Goal: Book appointment/travel/reservation

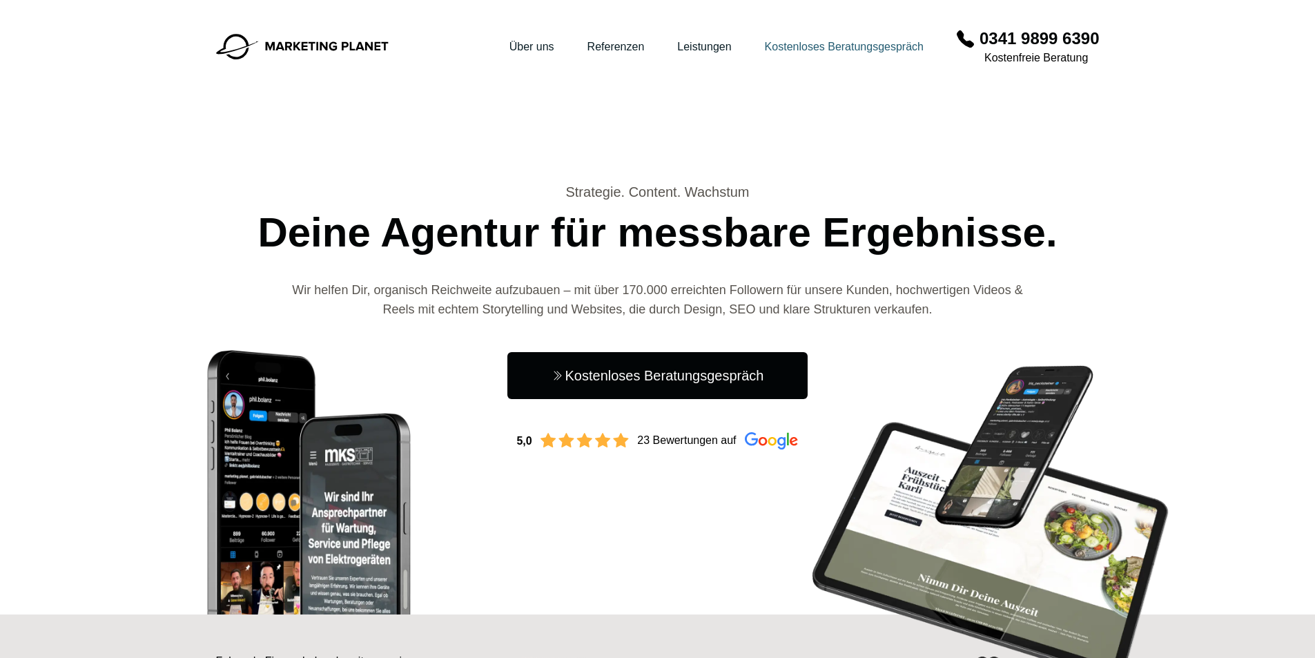
click at [795, 43] on link "Kostenloses Beratungsgespräch" at bounding box center [844, 47] width 159 height 12
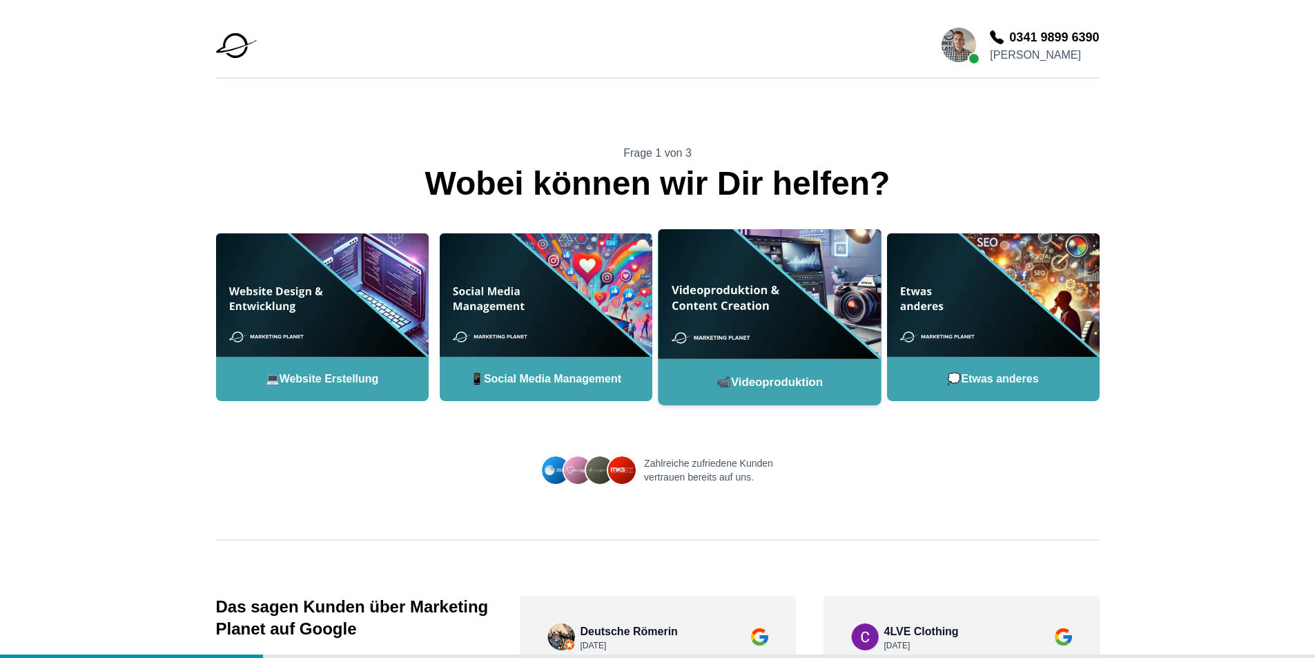
click at [764, 385] on span "📹 Videoproduktion" at bounding box center [769, 381] width 223 height 46
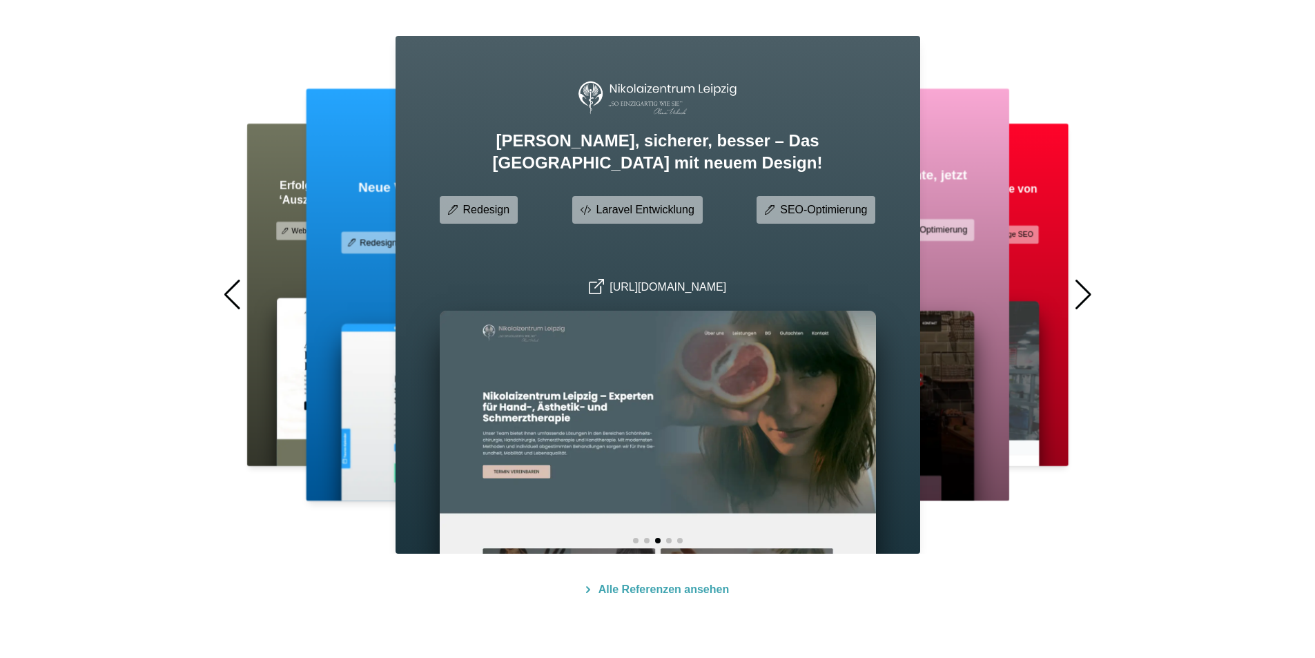
scroll to position [1036, 0]
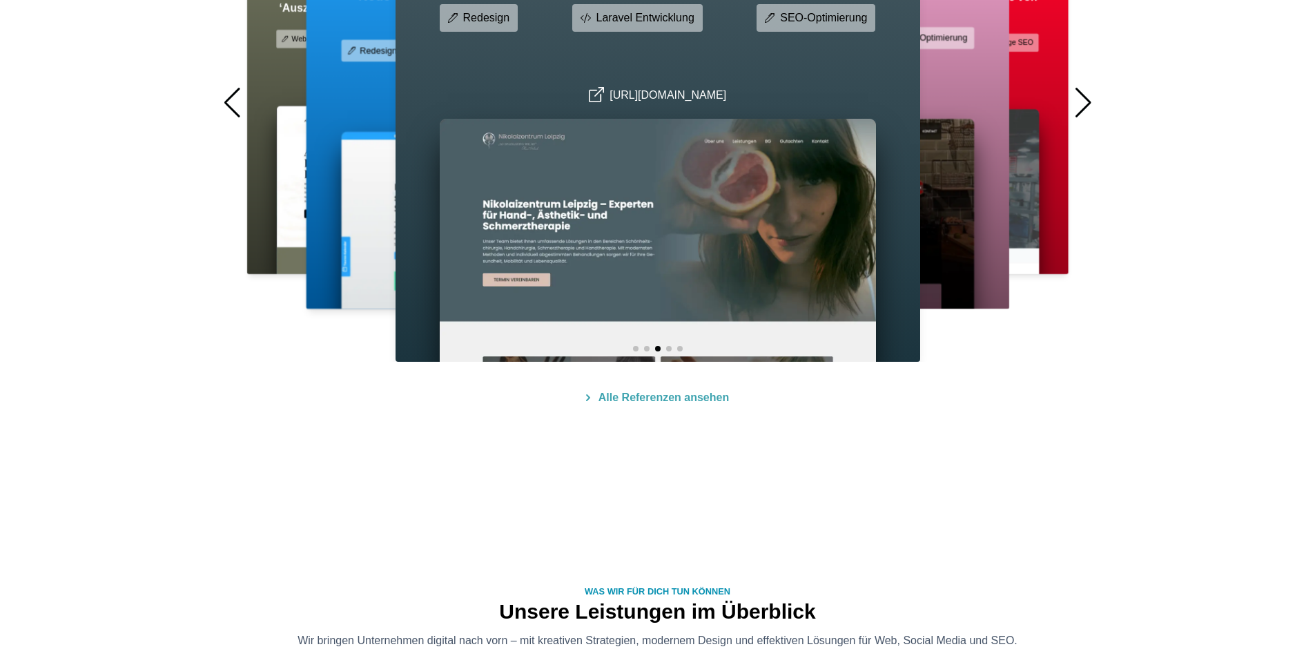
click at [1092, 102] on div at bounding box center [1083, 103] width 19 height 30
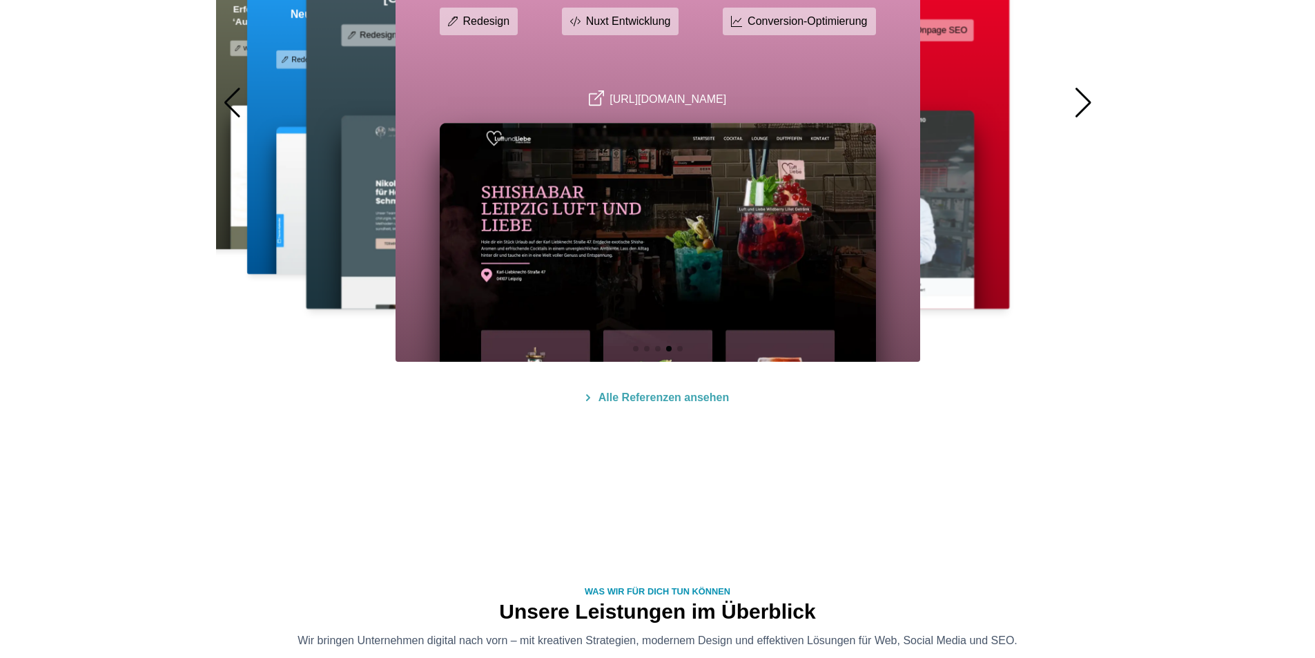
click at [1092, 102] on div at bounding box center [1083, 103] width 19 height 30
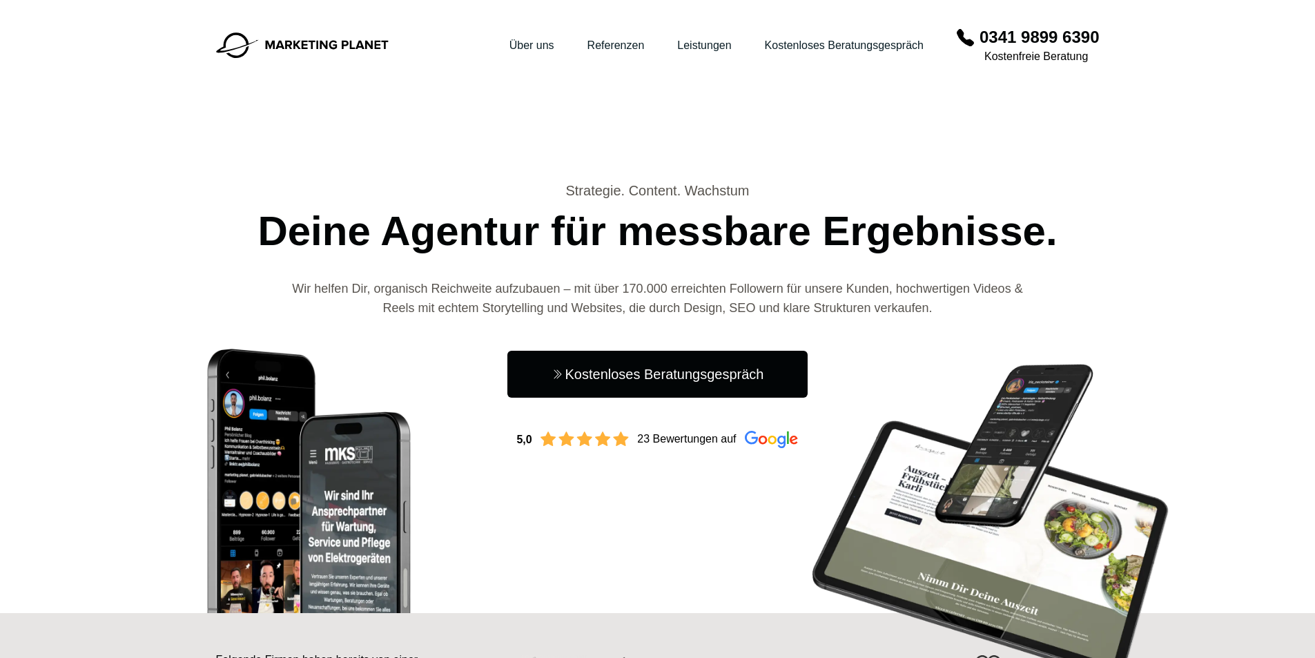
scroll to position [0, 0]
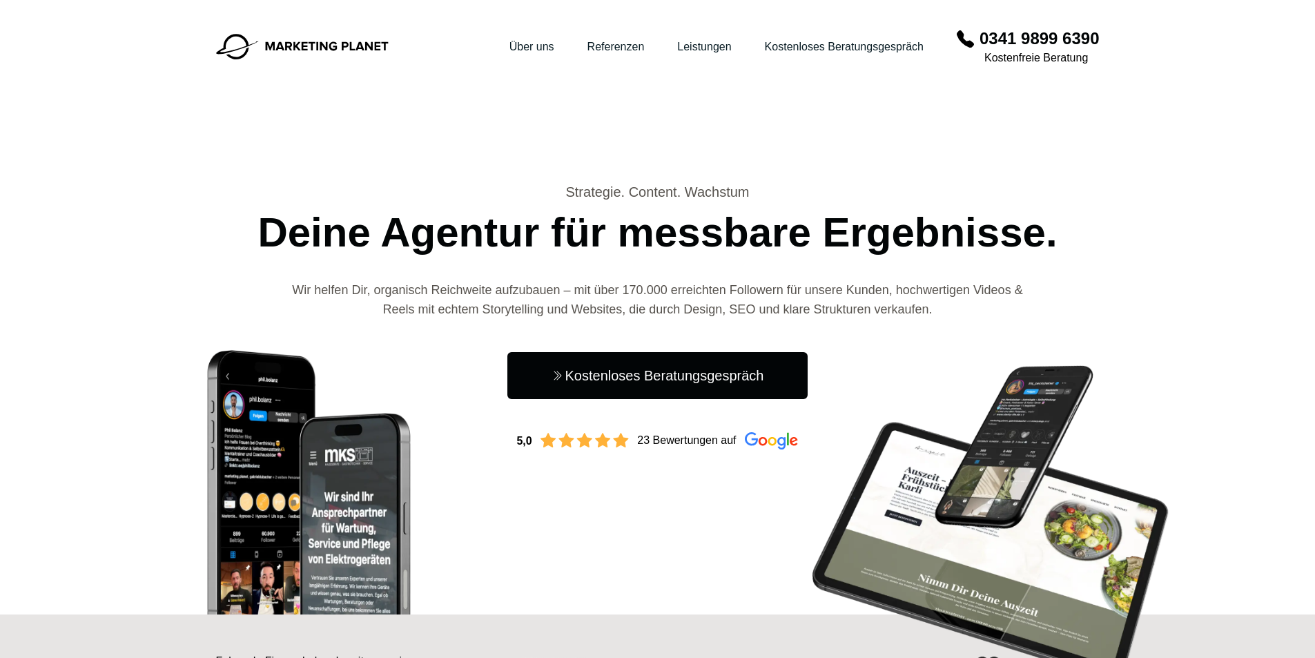
click at [351, 49] on img at bounding box center [302, 47] width 173 height 26
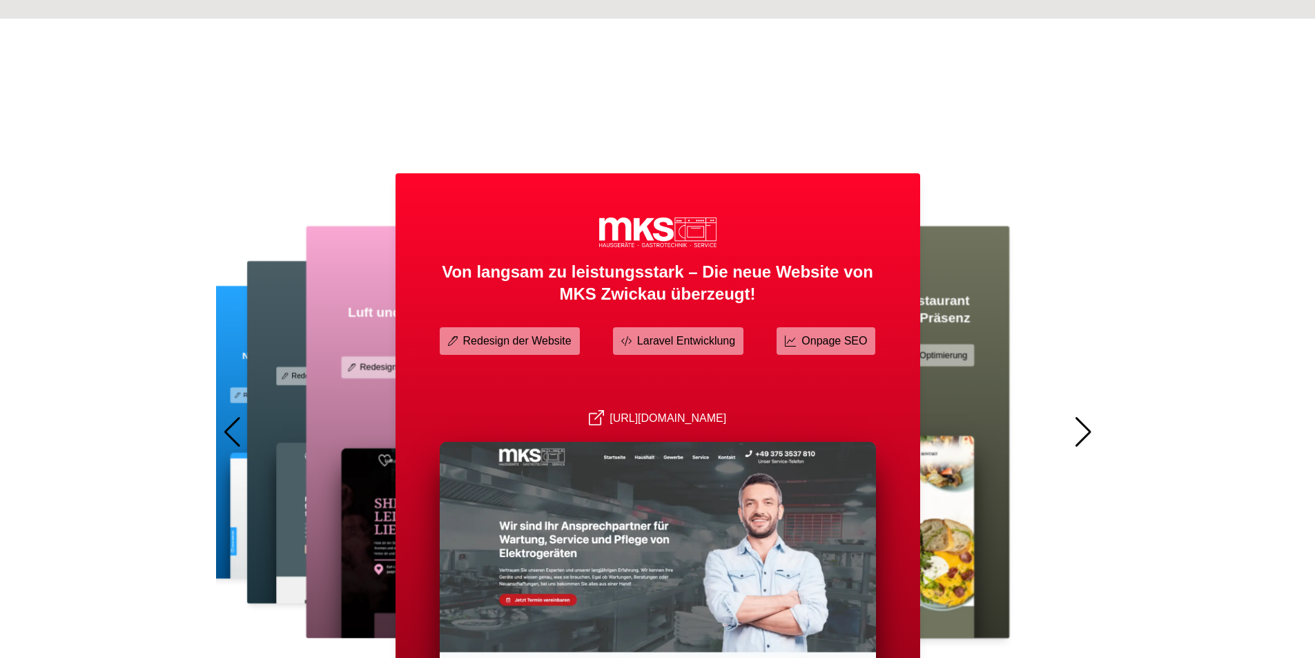
scroll to position [760, 0]
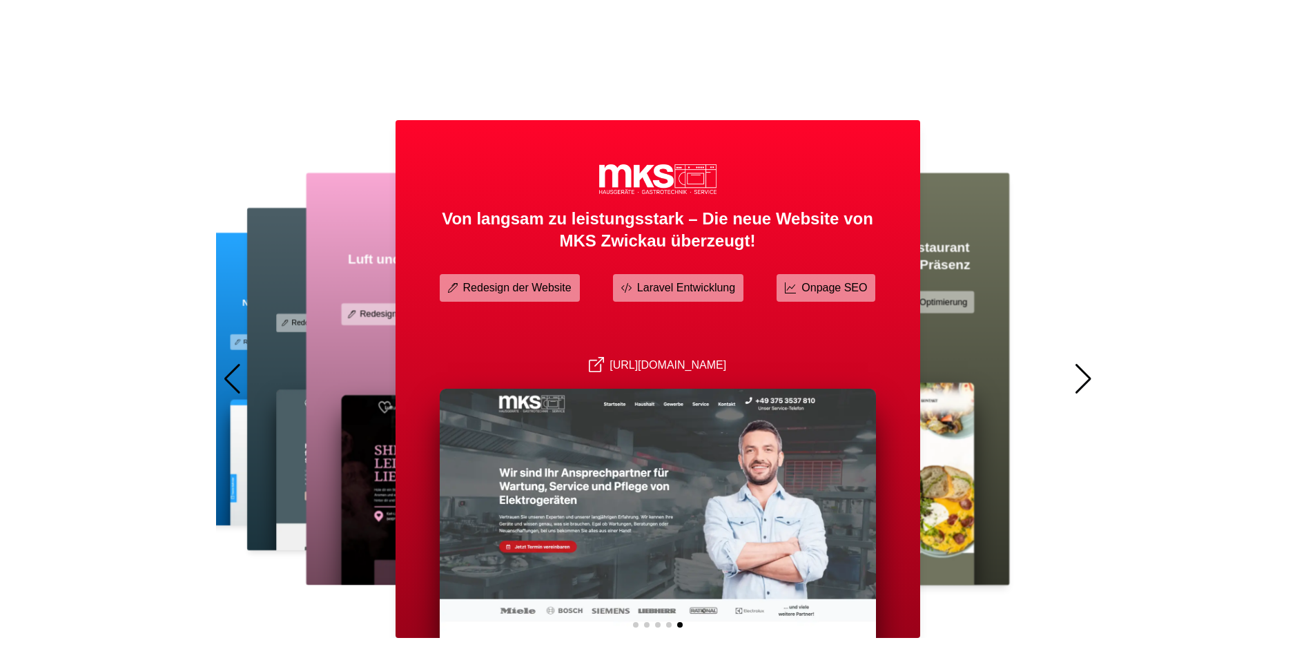
click at [1079, 388] on div at bounding box center [1083, 379] width 19 height 30
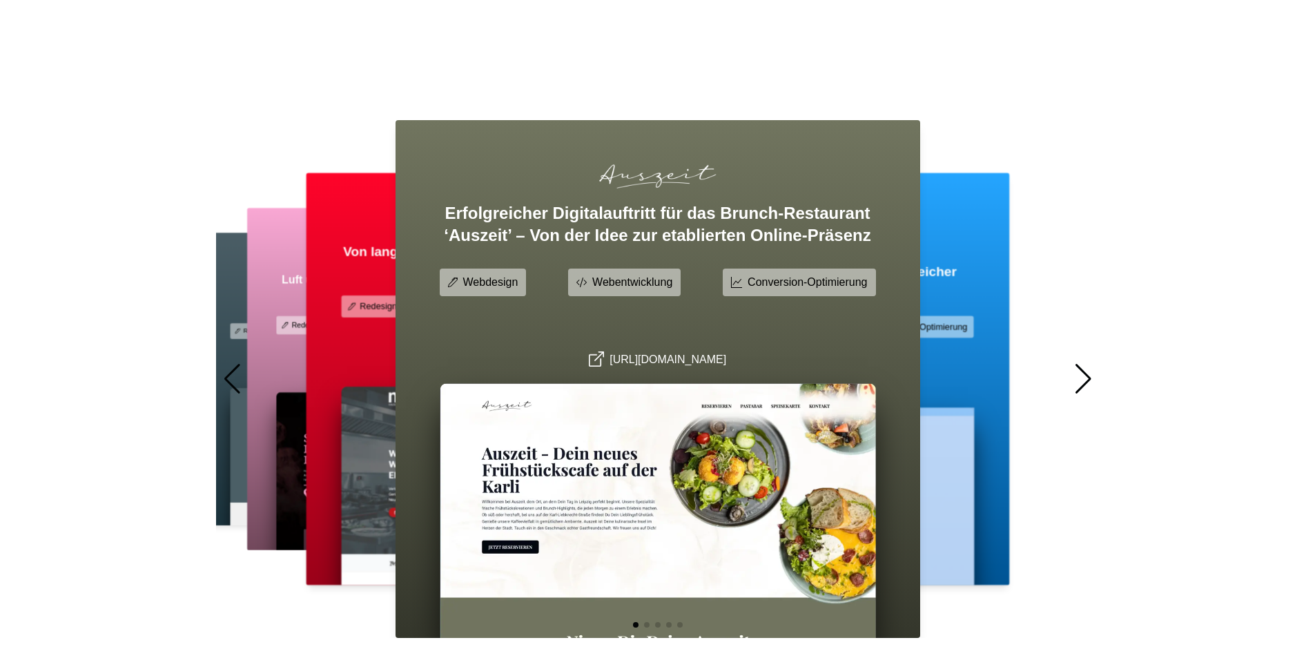
click at [1079, 388] on div at bounding box center [1083, 379] width 19 height 30
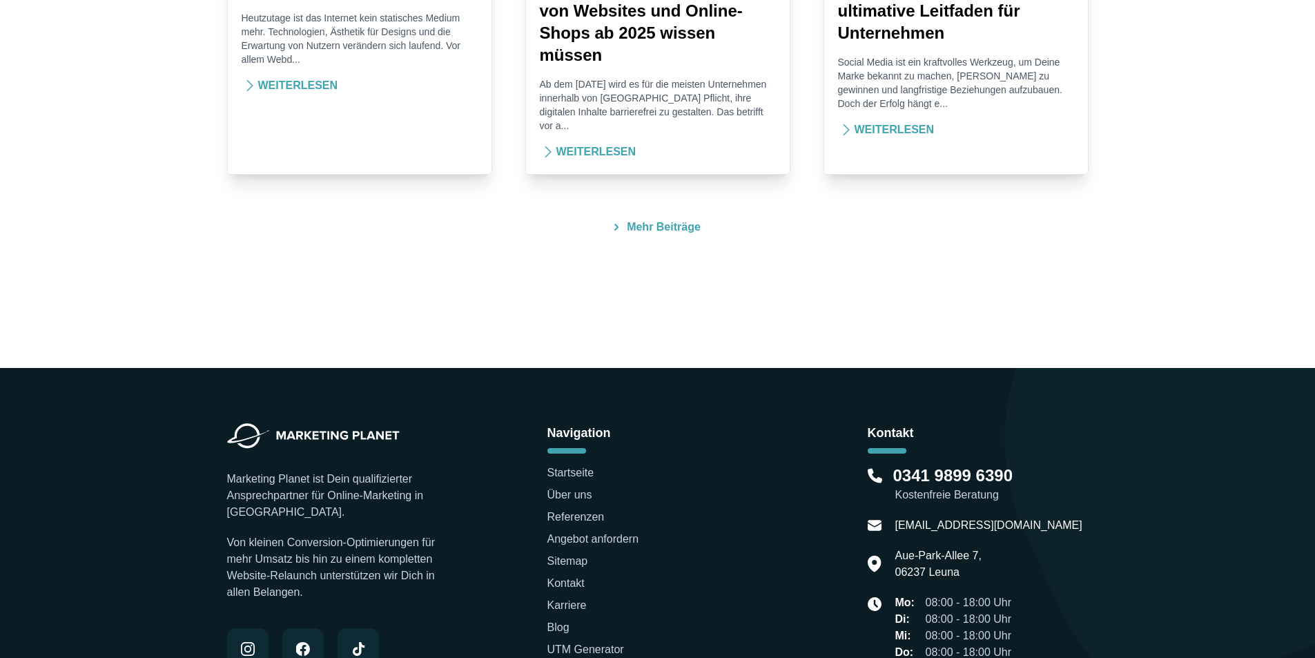
scroll to position [4350, 0]
